Goal: Task Accomplishment & Management: Manage account settings

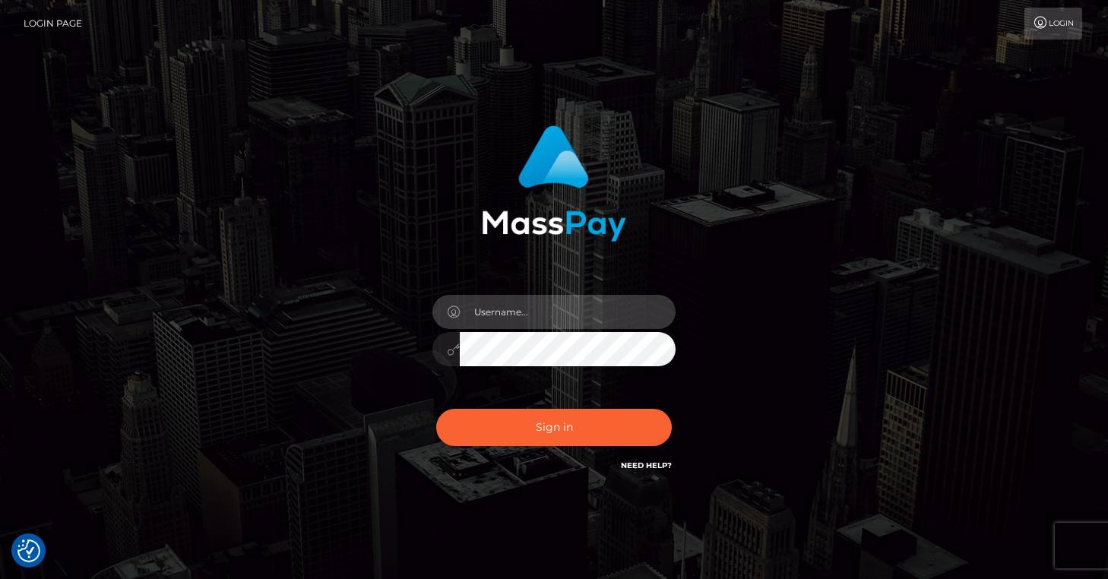
type input "[EMAIL_ADDRESS][DOMAIN_NAME]"
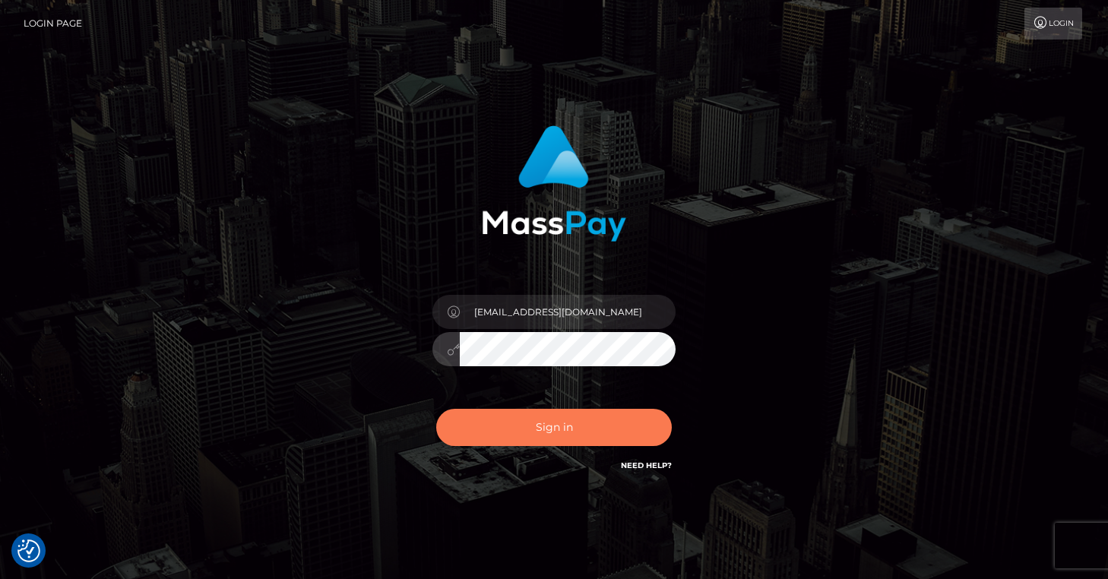
click at [538, 428] on button "Sign in" at bounding box center [554, 427] width 236 height 37
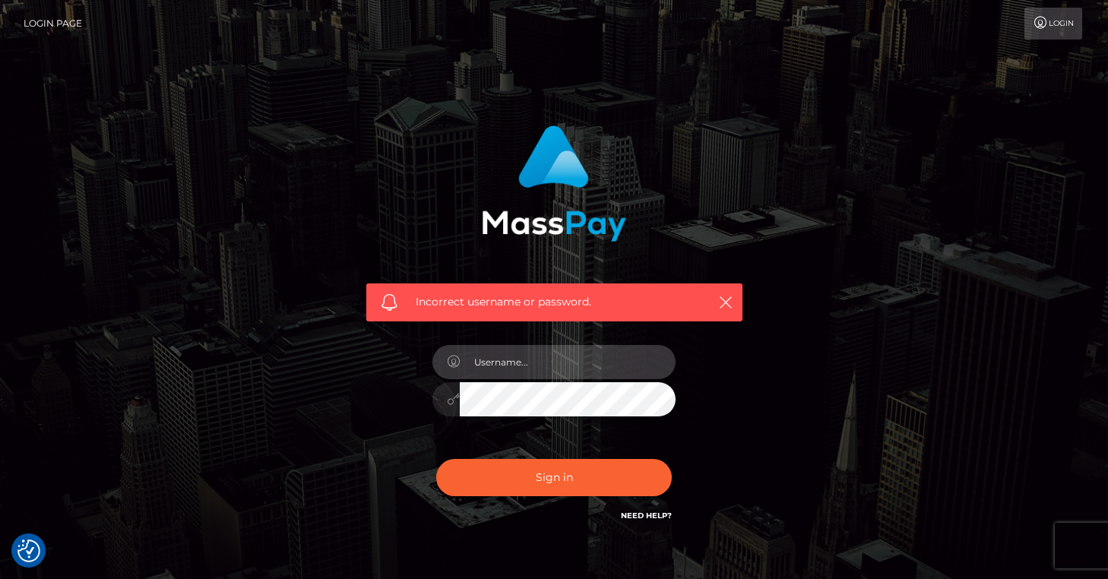
click at [616, 360] on input "text" at bounding box center [568, 362] width 216 height 34
type input "[EMAIL_ADDRESS][DOMAIN_NAME]"
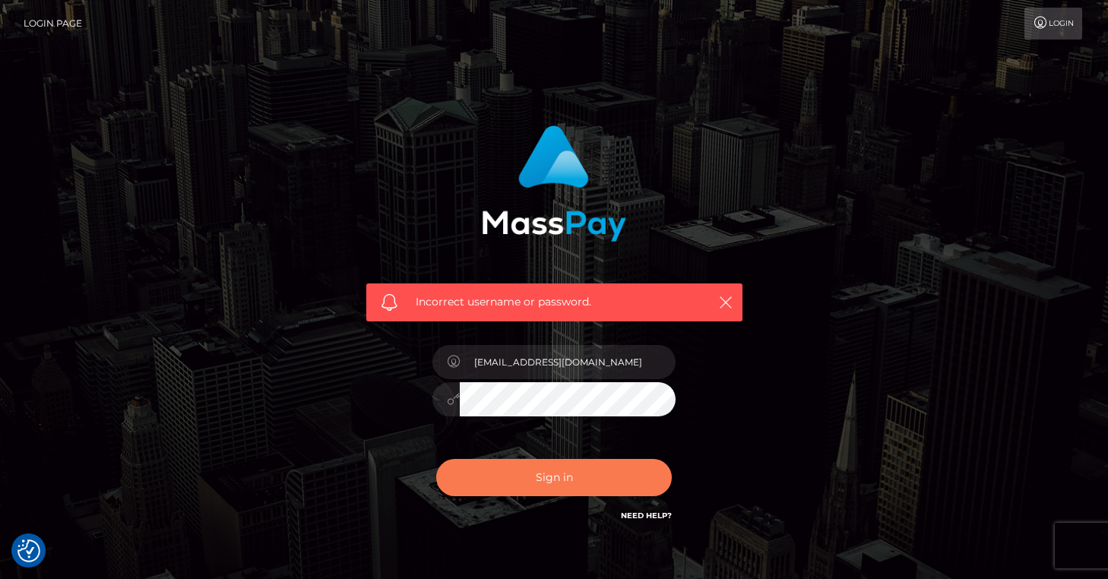
click at [642, 476] on button "Sign in" at bounding box center [554, 477] width 236 height 37
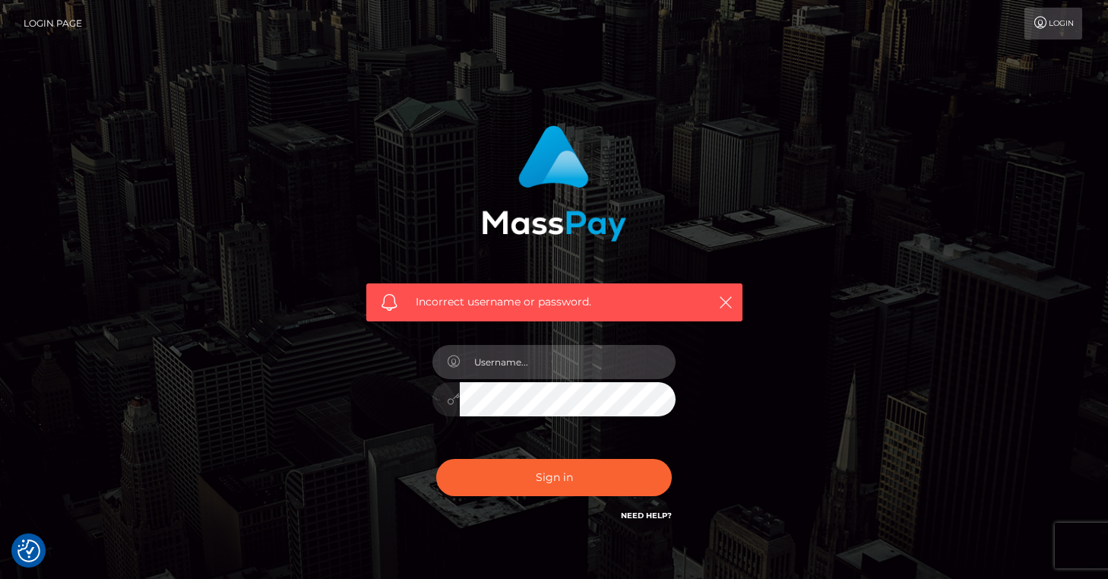
type input "[EMAIL_ADDRESS][DOMAIN_NAME]"
click at [445, 402] on div at bounding box center [445, 399] width 27 height 34
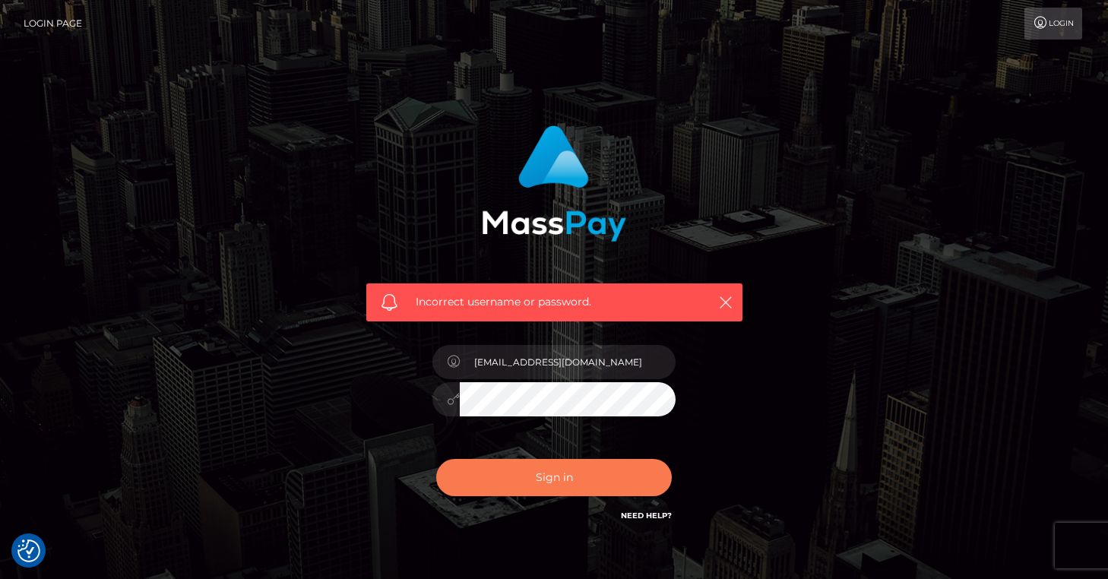
click at [585, 471] on button "Sign in" at bounding box center [554, 477] width 236 height 37
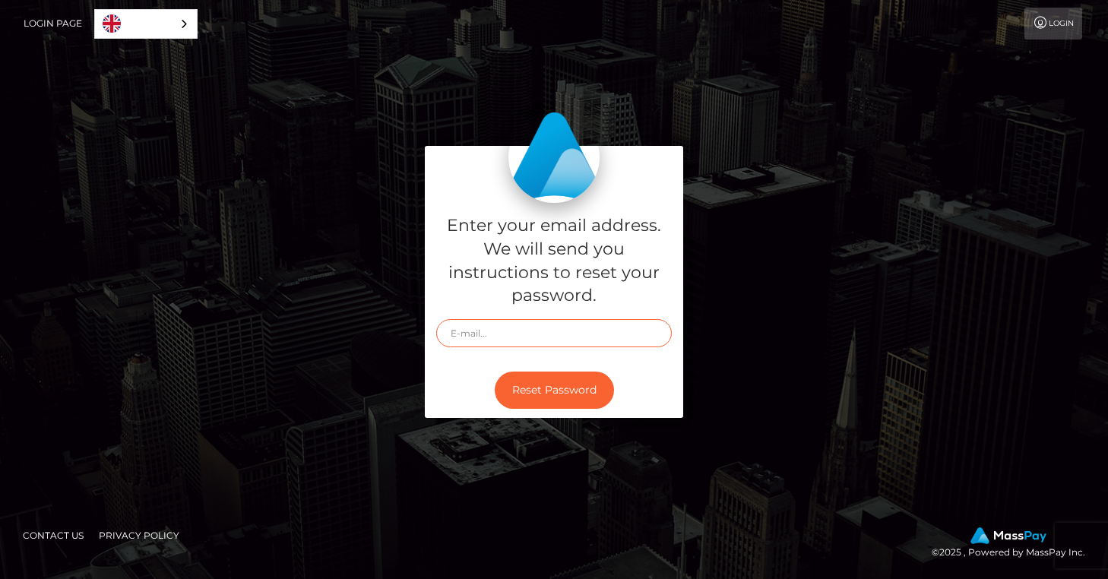
type input "[EMAIL_ADDRESS][DOMAIN_NAME]"
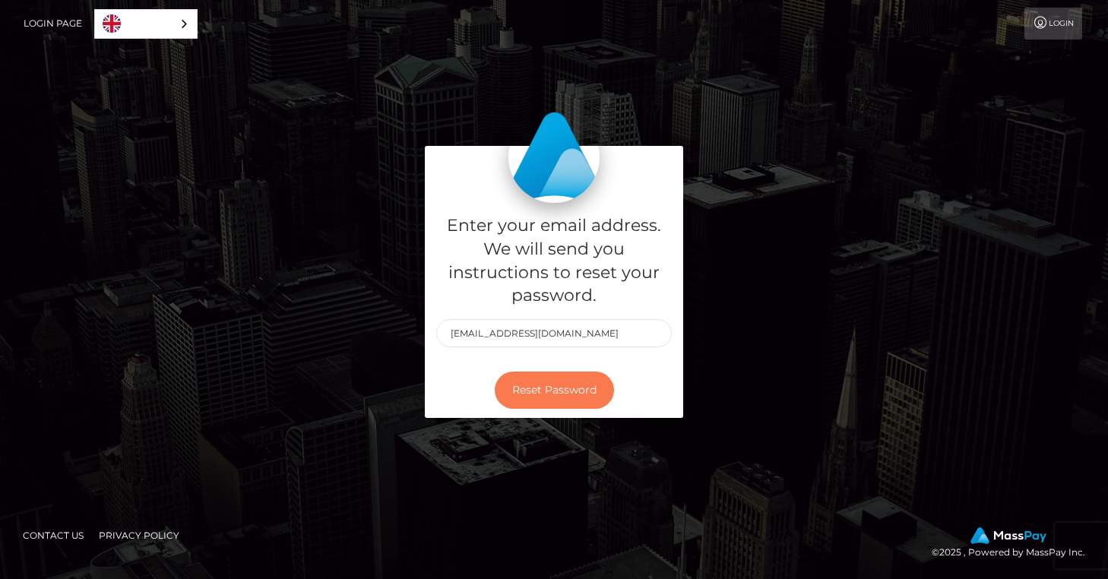
click at [558, 382] on button "Reset Password" at bounding box center [554, 390] width 119 height 37
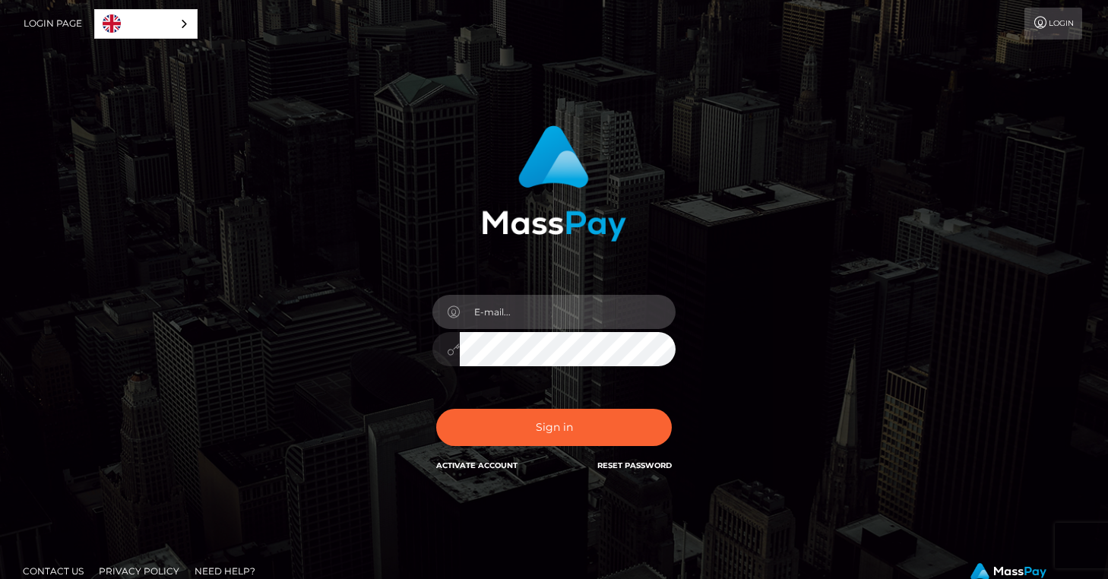
click at [545, 317] on input "email" at bounding box center [568, 312] width 216 height 34
type input "[EMAIL_ADDRESS][DOMAIN_NAME]"
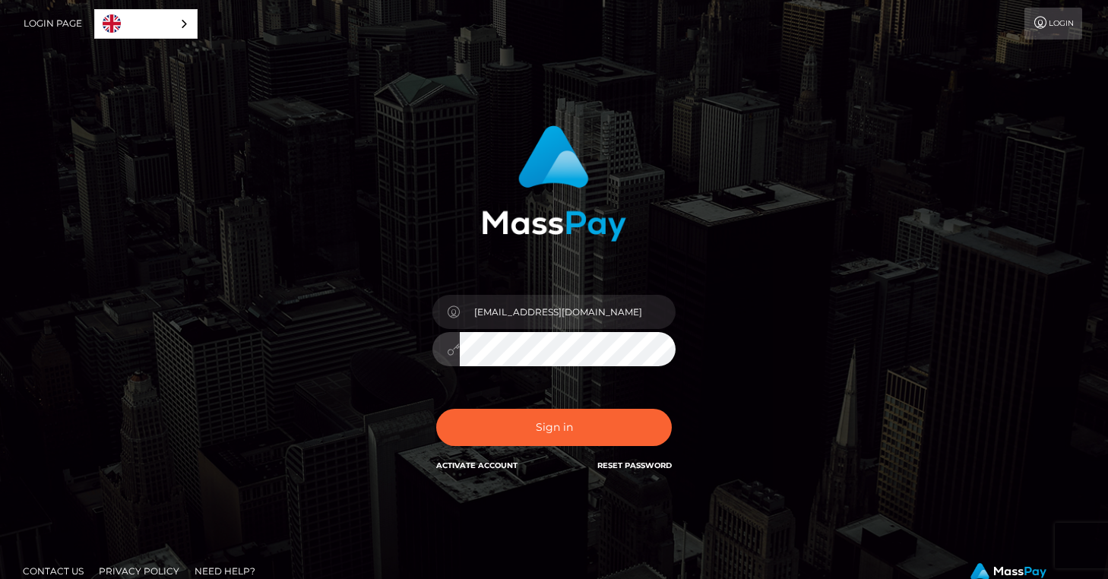
click at [554, 427] on button "Sign in" at bounding box center [554, 427] width 236 height 37
